Goal: Task Accomplishment & Management: Complete application form

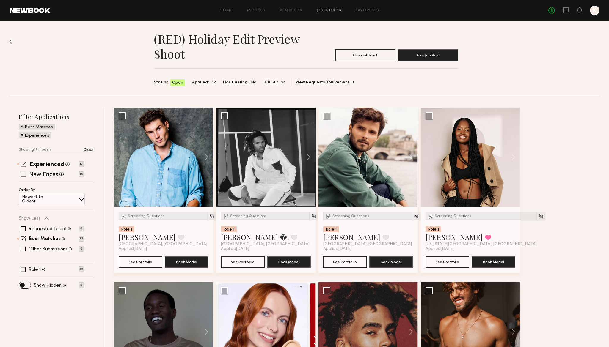
click at [24, 165] on span at bounding box center [24, 164] width 6 height 6
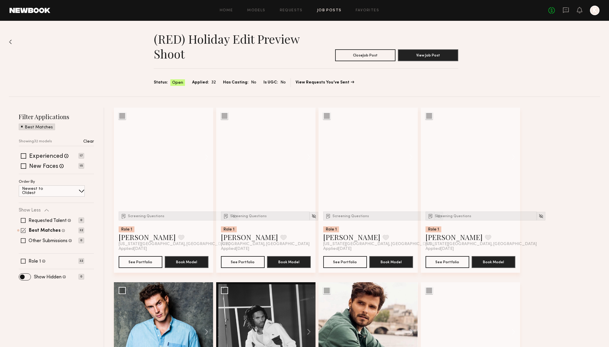
click at [22, 232] on span at bounding box center [23, 230] width 5 height 5
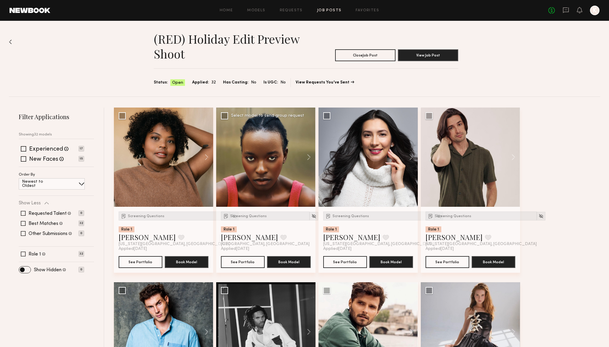
scroll to position [25, 0]
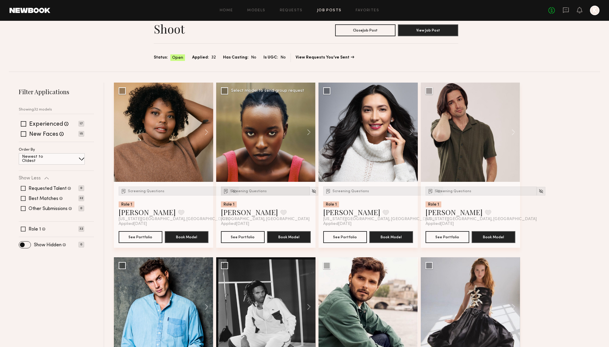
click at [244, 192] on span "Screening Questions" at bounding box center [248, 192] width 37 height 4
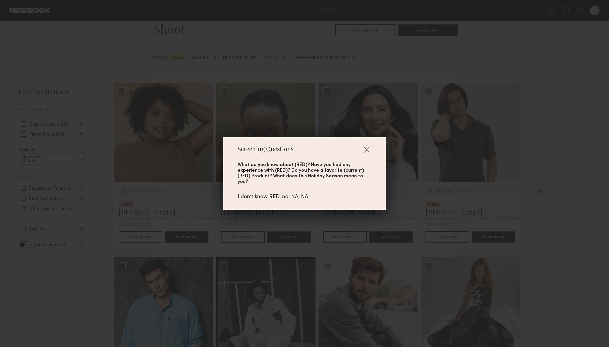
click at [542, 114] on div "Screening Questions What do you know about (RED)? Have you had any experience w…" at bounding box center [304, 173] width 609 height 347
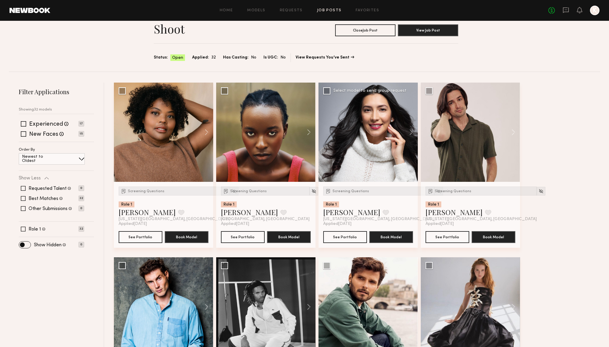
scroll to position [27, 0]
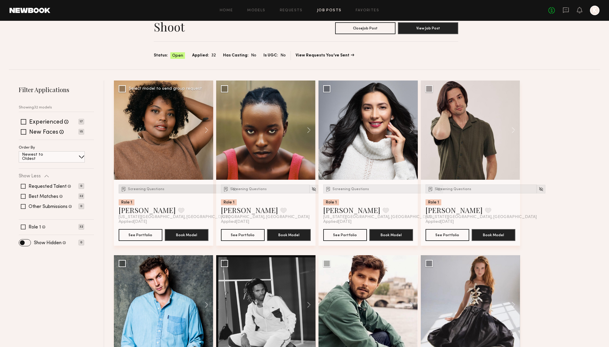
click at [149, 192] on div "Screening Questions" at bounding box center [174, 189] width 111 height 9
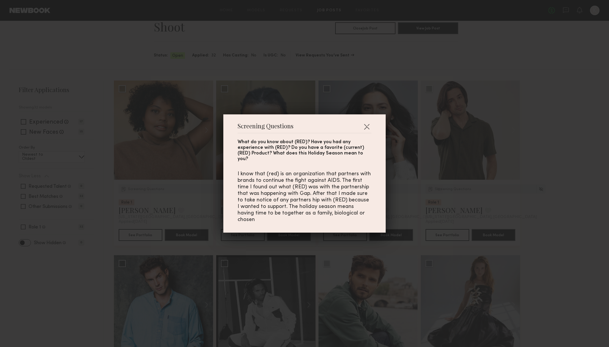
click at [562, 164] on div "Screening Questions What do you know about (RED)? Have you had any experience w…" at bounding box center [304, 173] width 609 height 347
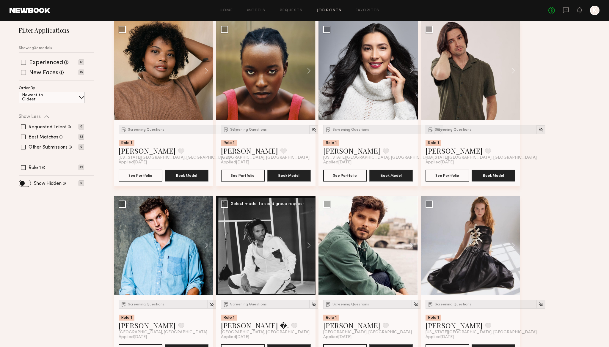
scroll to position [127, 0]
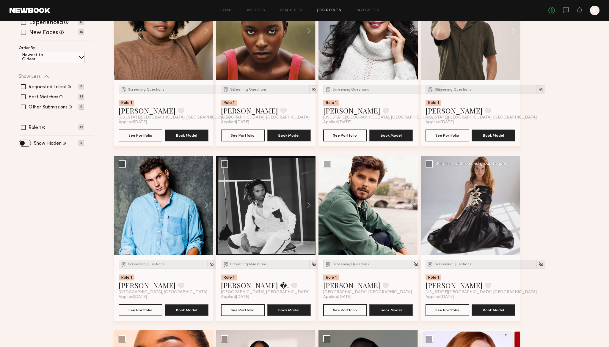
click at [459, 200] on div at bounding box center [470, 205] width 99 height 99
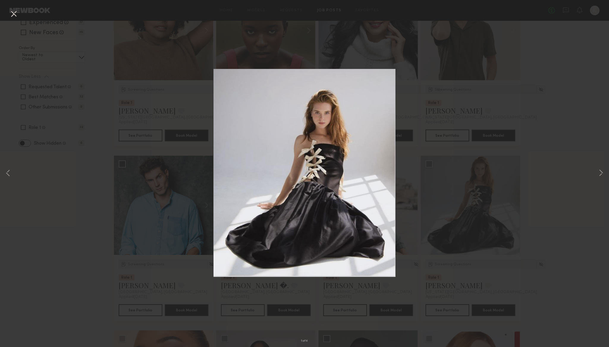
click at [476, 190] on div "1 of 4" at bounding box center [304, 173] width 609 height 347
click at [553, 193] on div "1 of 4" at bounding box center [304, 173] width 609 height 347
click at [13, 11] on button at bounding box center [14, 14] width 10 height 11
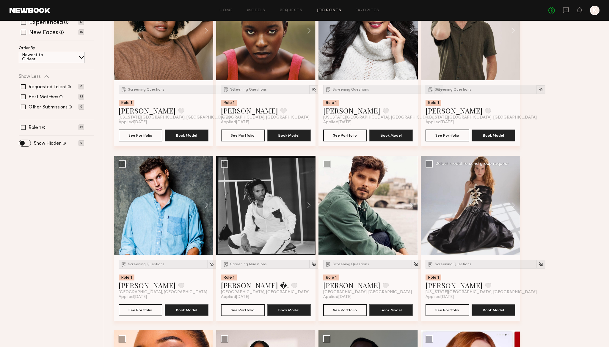
click at [437, 288] on link "[PERSON_NAME]" at bounding box center [454, 286] width 57 height 10
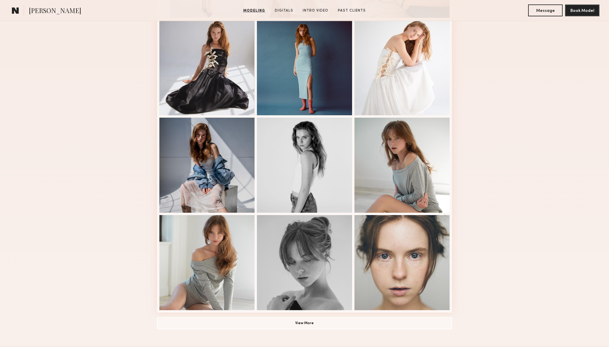
scroll to position [352, 0]
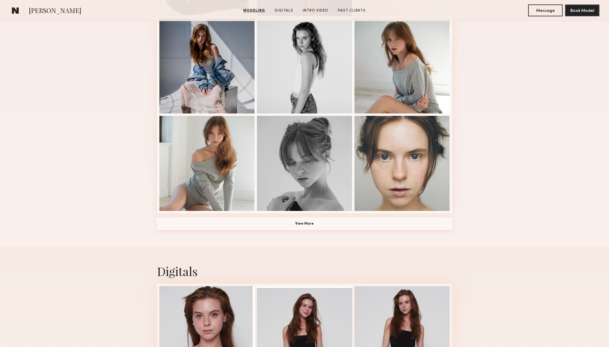
click at [305, 220] on button "View More" at bounding box center [304, 224] width 295 height 12
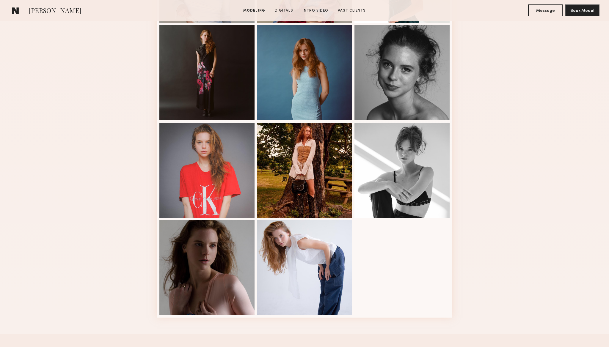
scroll to position [650, 0]
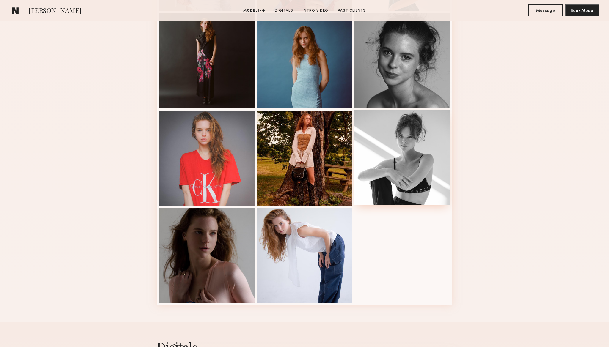
click at [402, 152] on div at bounding box center [401, 157] width 95 height 95
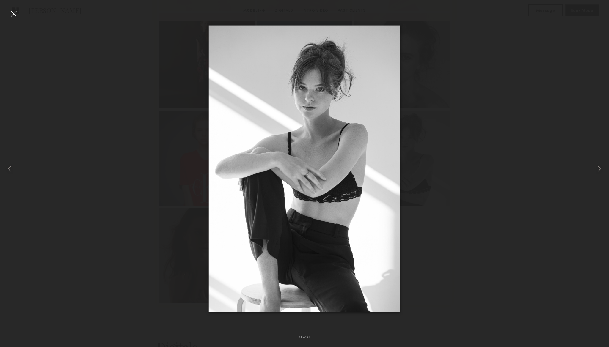
click at [10, 16] on div at bounding box center [14, 14] width 10 height 10
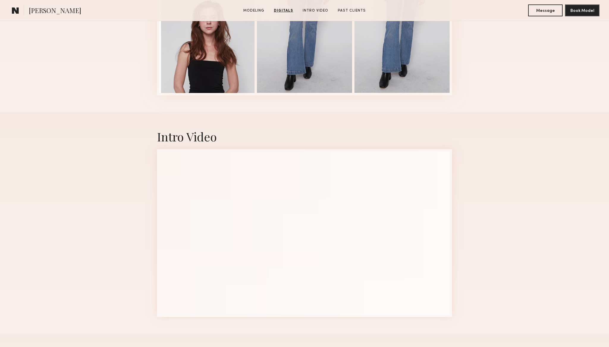
scroll to position [1156, 0]
